Goal: Information Seeking & Learning: Learn about a topic

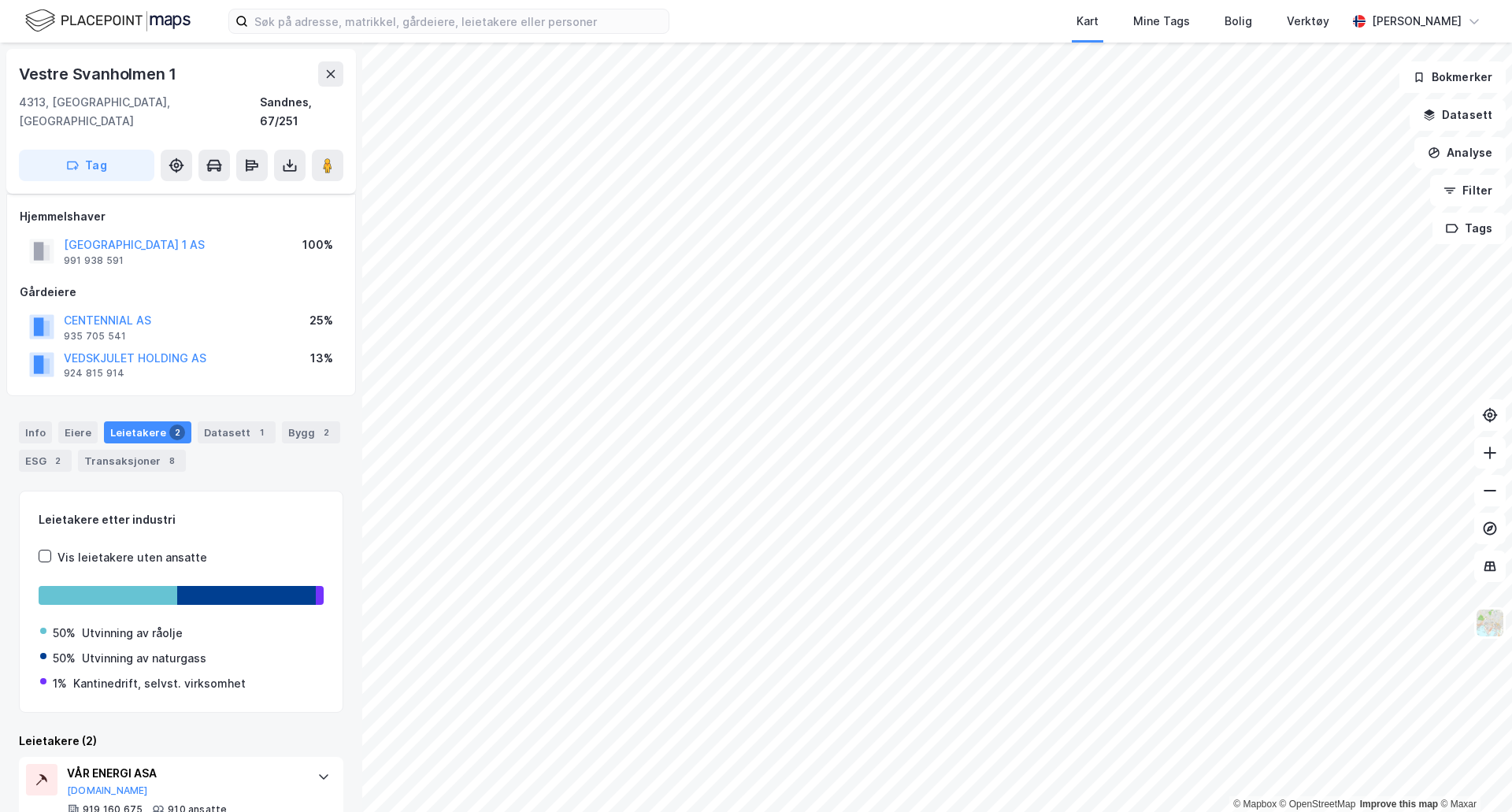
scroll to position [134, 0]
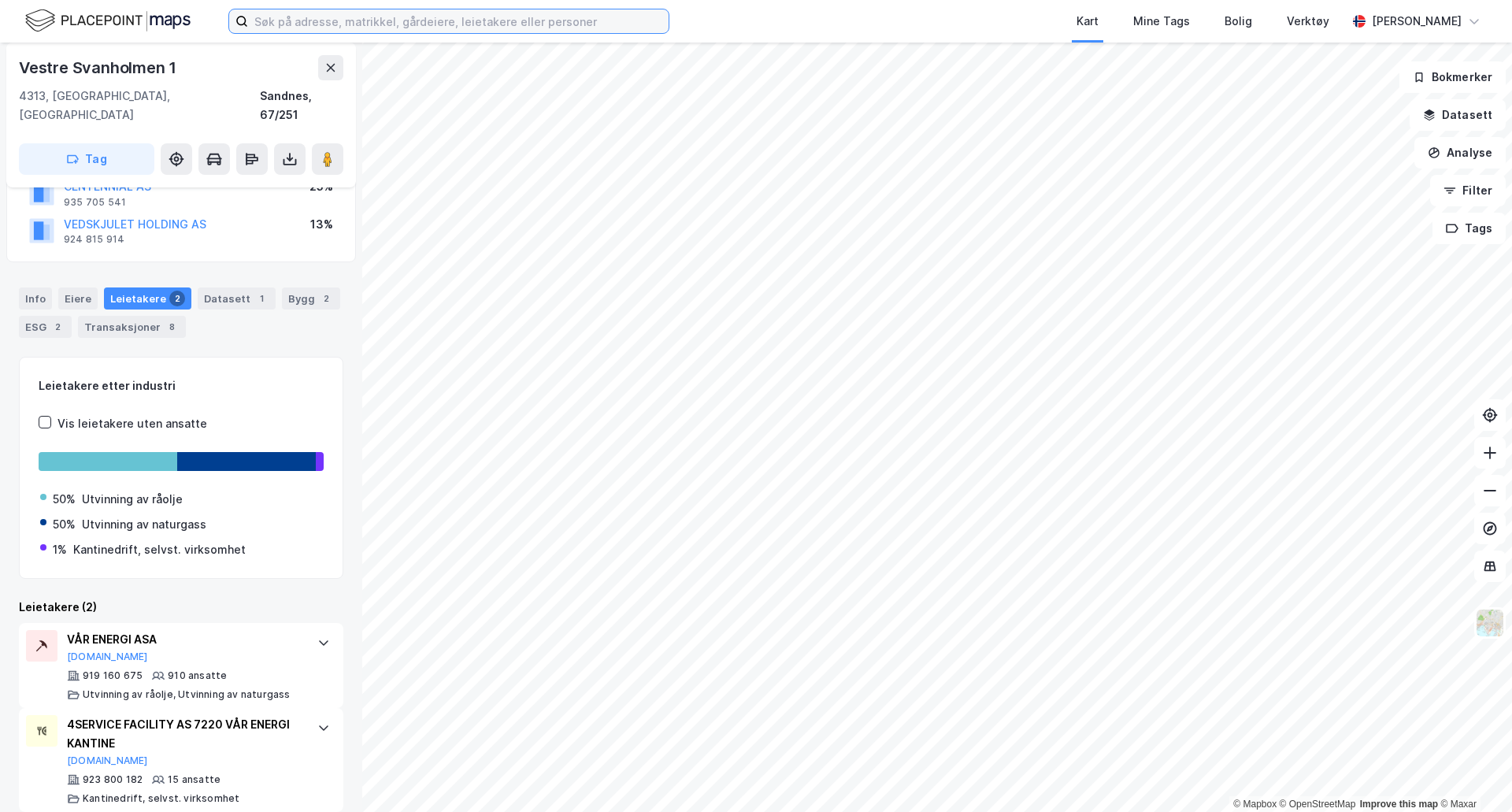
click at [543, 13] on input at bounding box center [458, 21] width 420 height 24
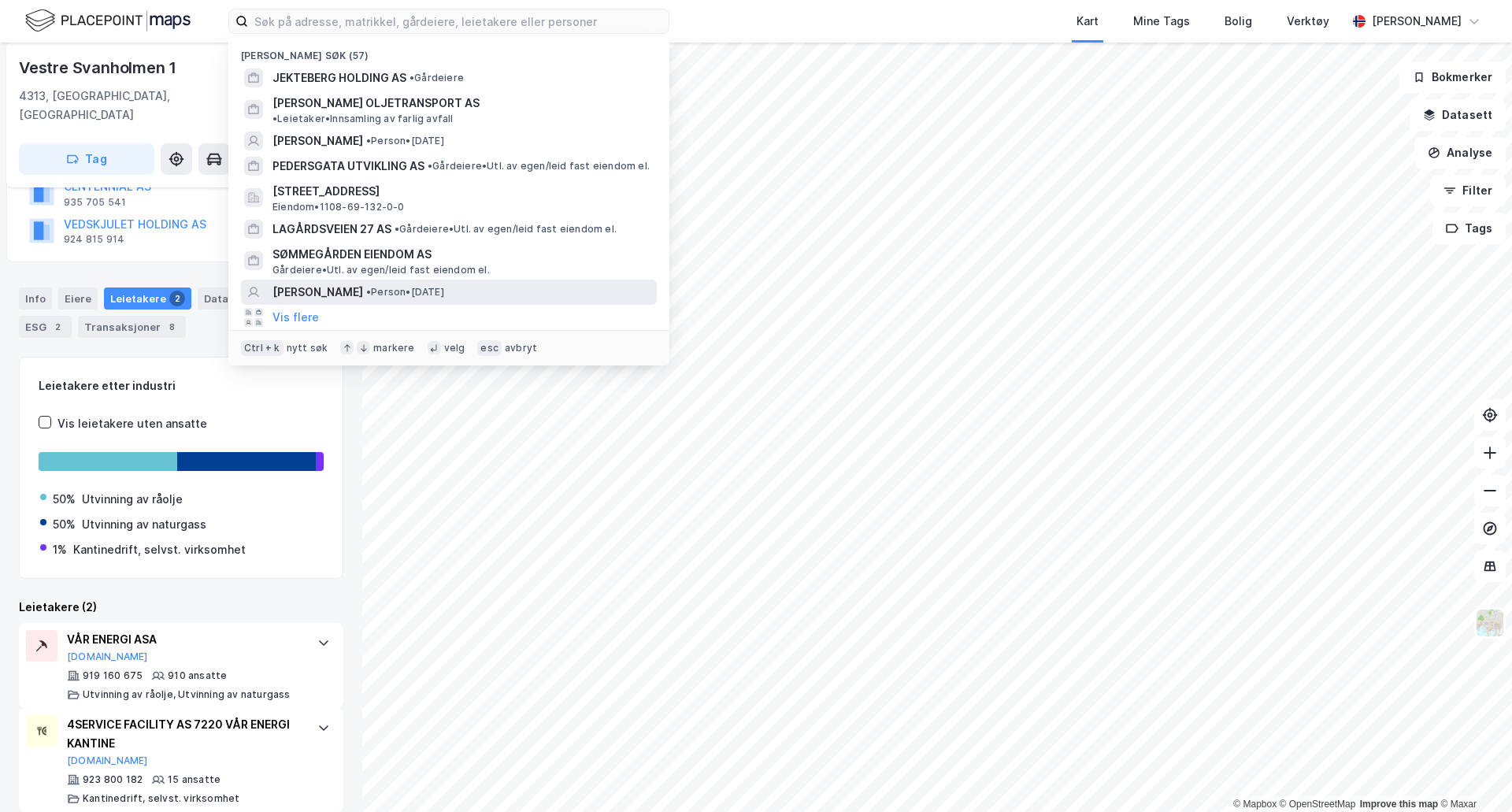
click at [348, 283] on span "[PERSON_NAME]" at bounding box center [318, 292] width 91 height 19
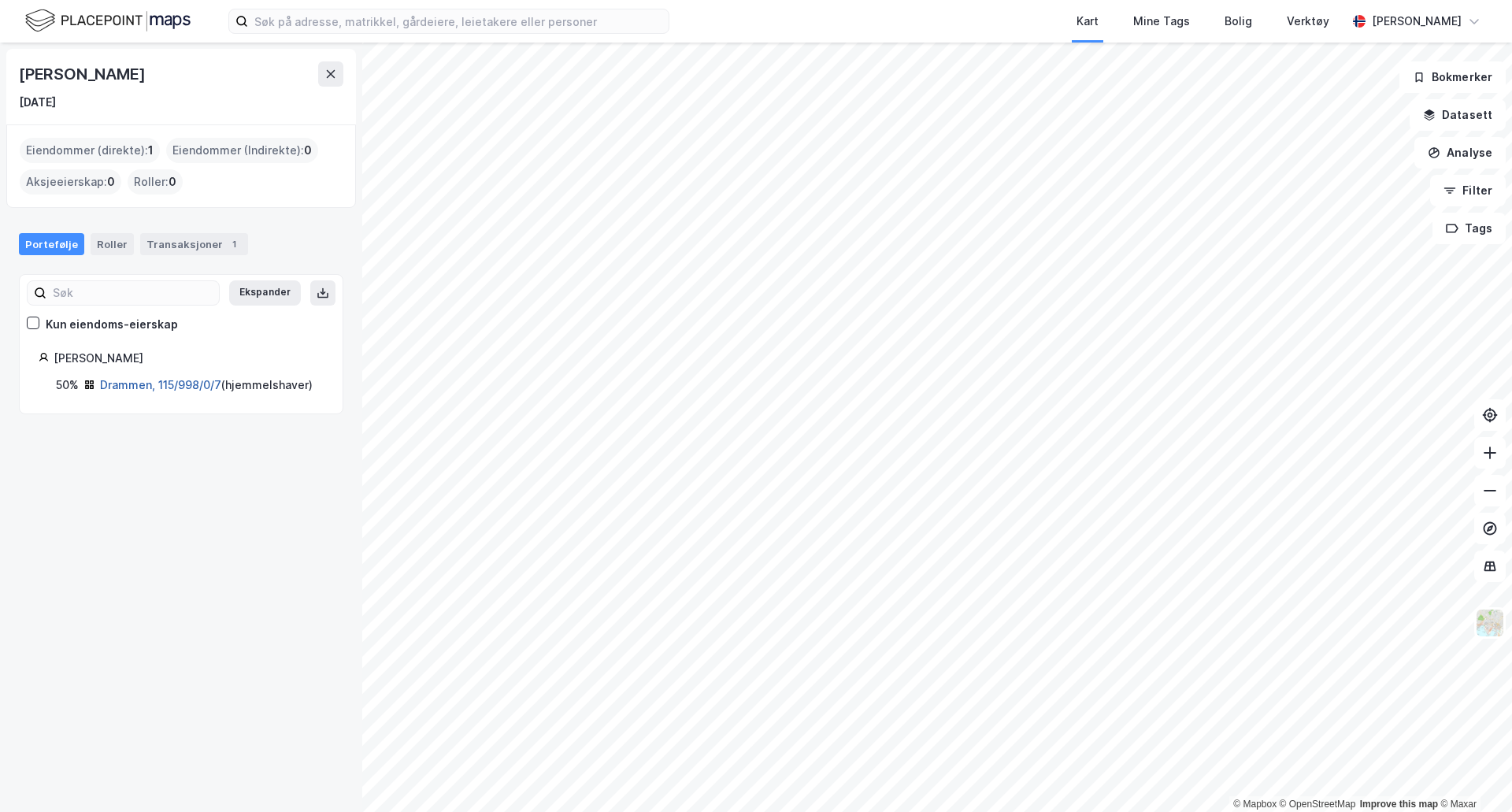
click at [129, 383] on link "Drammen, 115/998/0/7" at bounding box center [161, 385] width 121 height 14
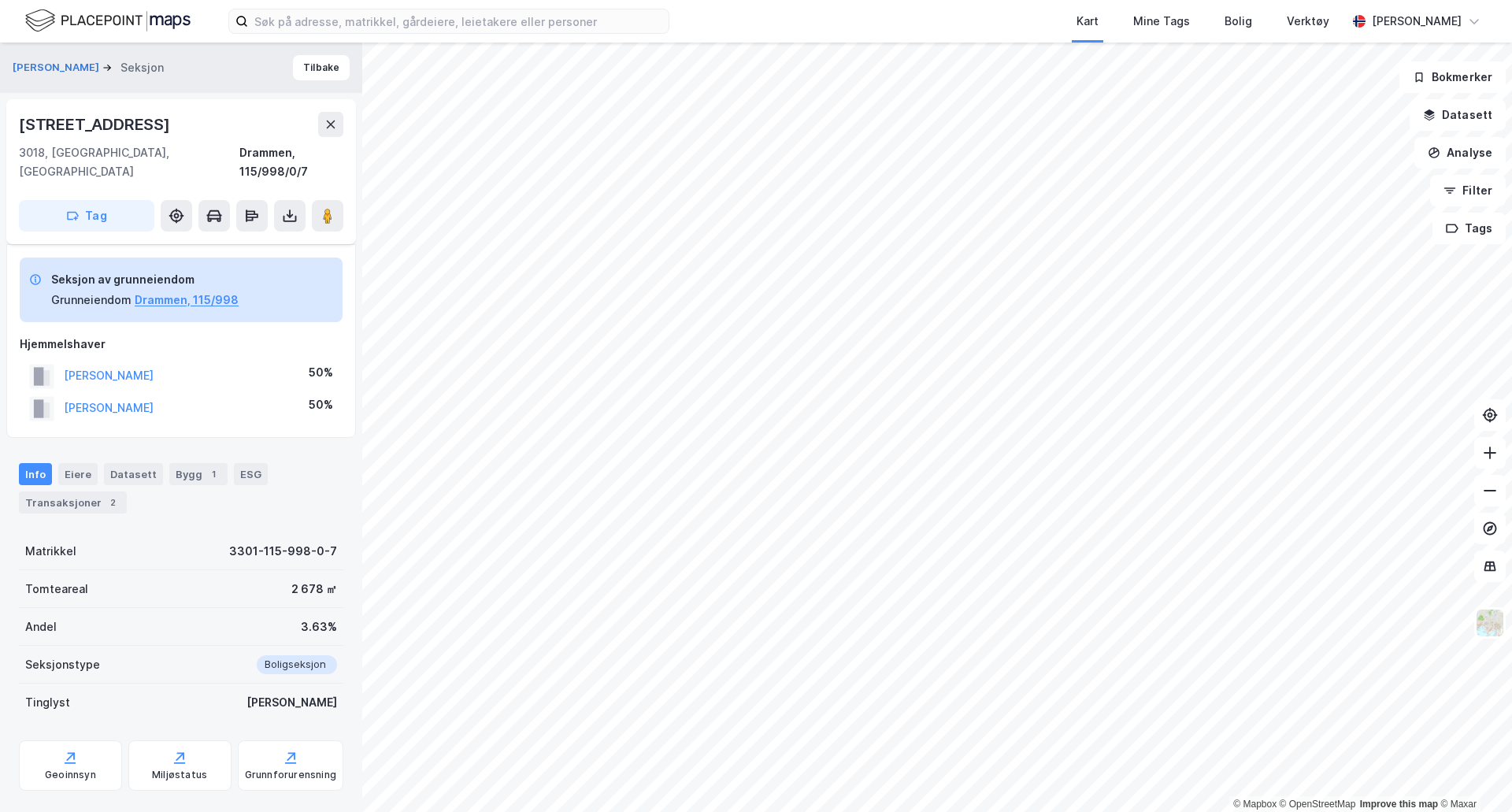
scroll to position [134, 0]
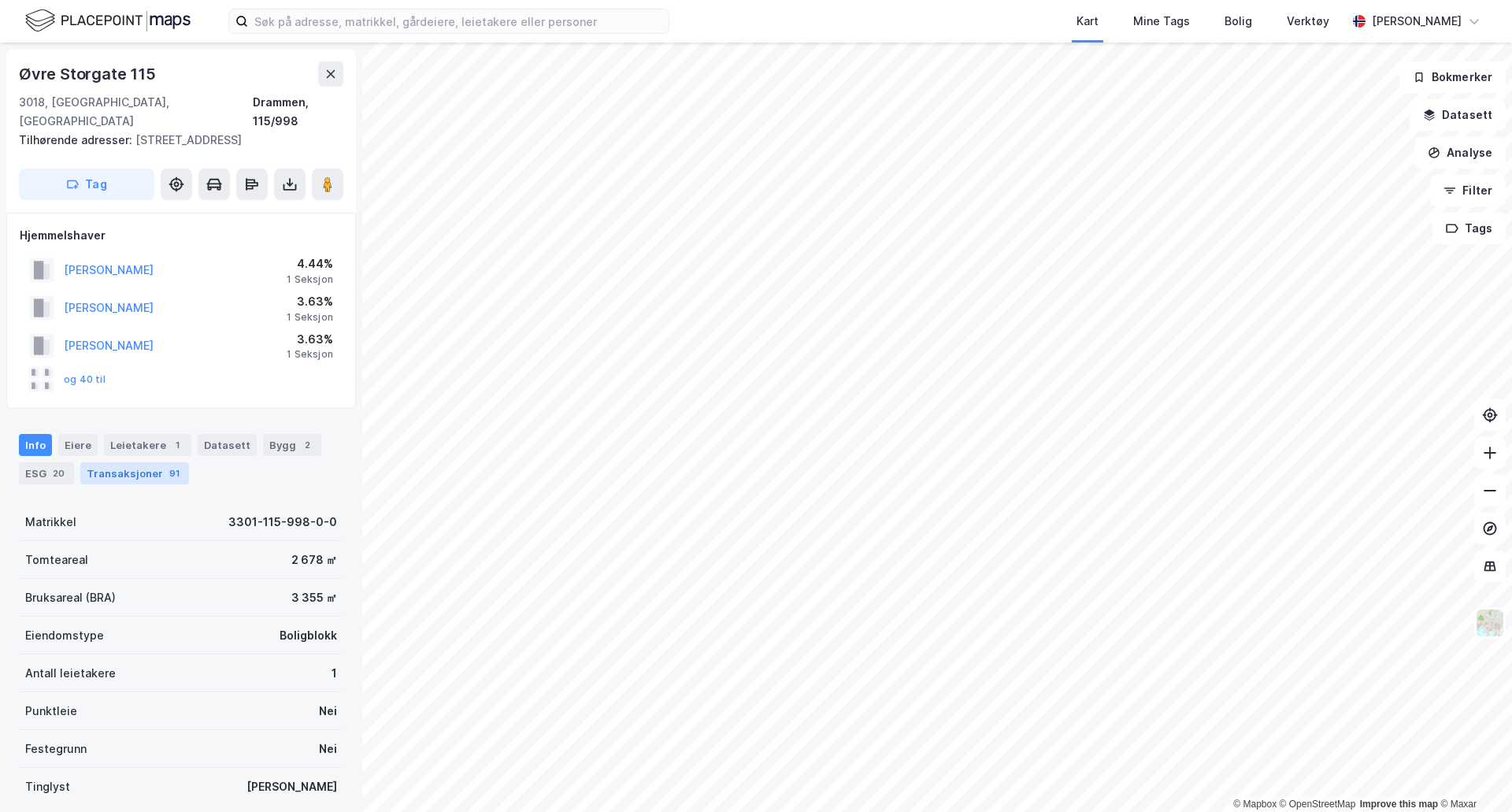
click at [139, 463] on div "Transaksjoner 91" at bounding box center [134, 474] width 108 height 22
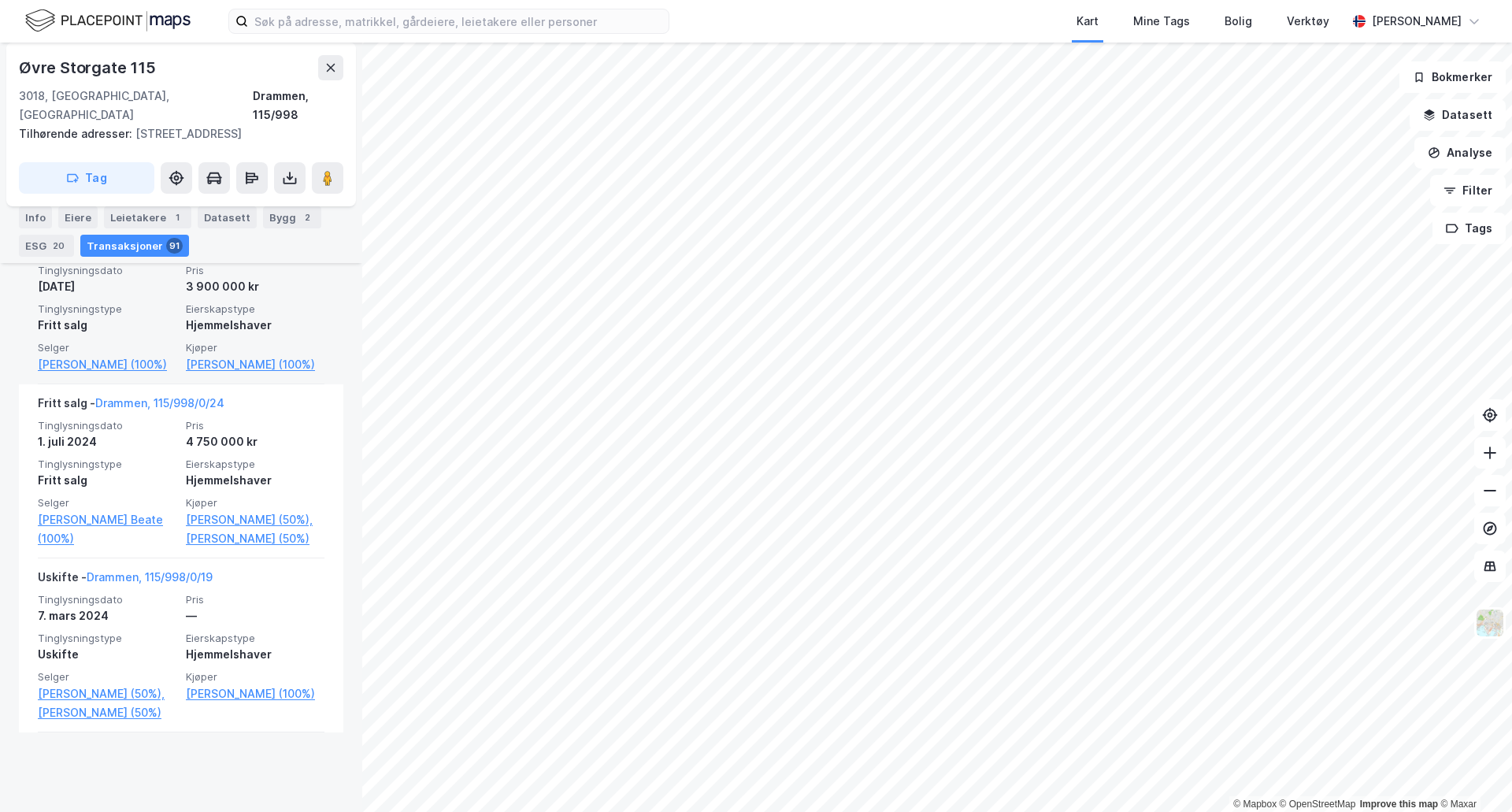
scroll to position [945, 0]
